Goal: Transaction & Acquisition: Subscribe to service/newsletter

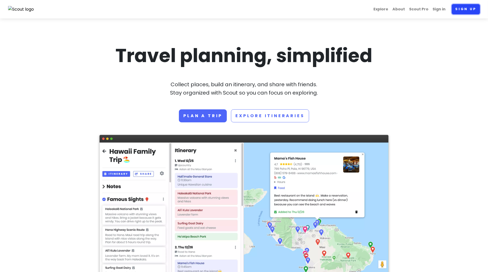
click at [463, 9] on link "Sign up" at bounding box center [465, 9] width 28 height 10
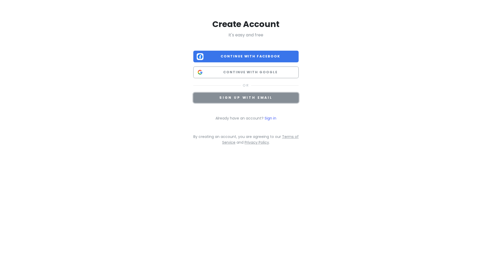
click at [263, 100] on button "Sign up with email" at bounding box center [245, 98] width 105 height 10
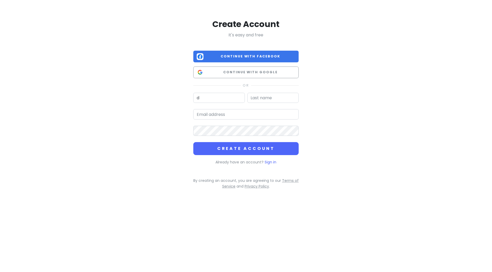
type input "[PERSON_NAME]"
type input "[EMAIL_ADDRESS][DOMAIN_NAME]"
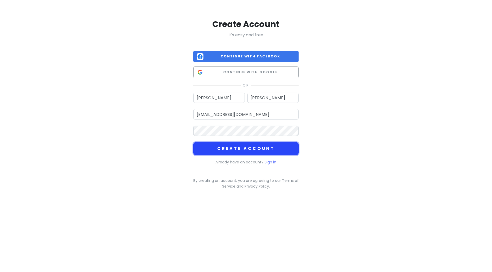
click at [243, 143] on button "Create Account" at bounding box center [245, 148] width 105 height 13
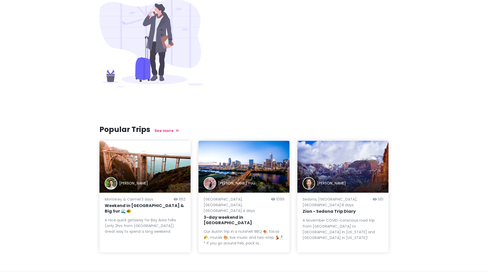
scroll to position [28, 0]
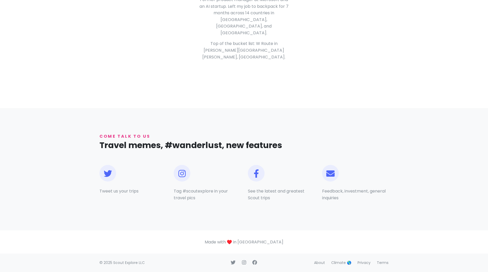
scroll to position [331, 0]
